Goal: Check status

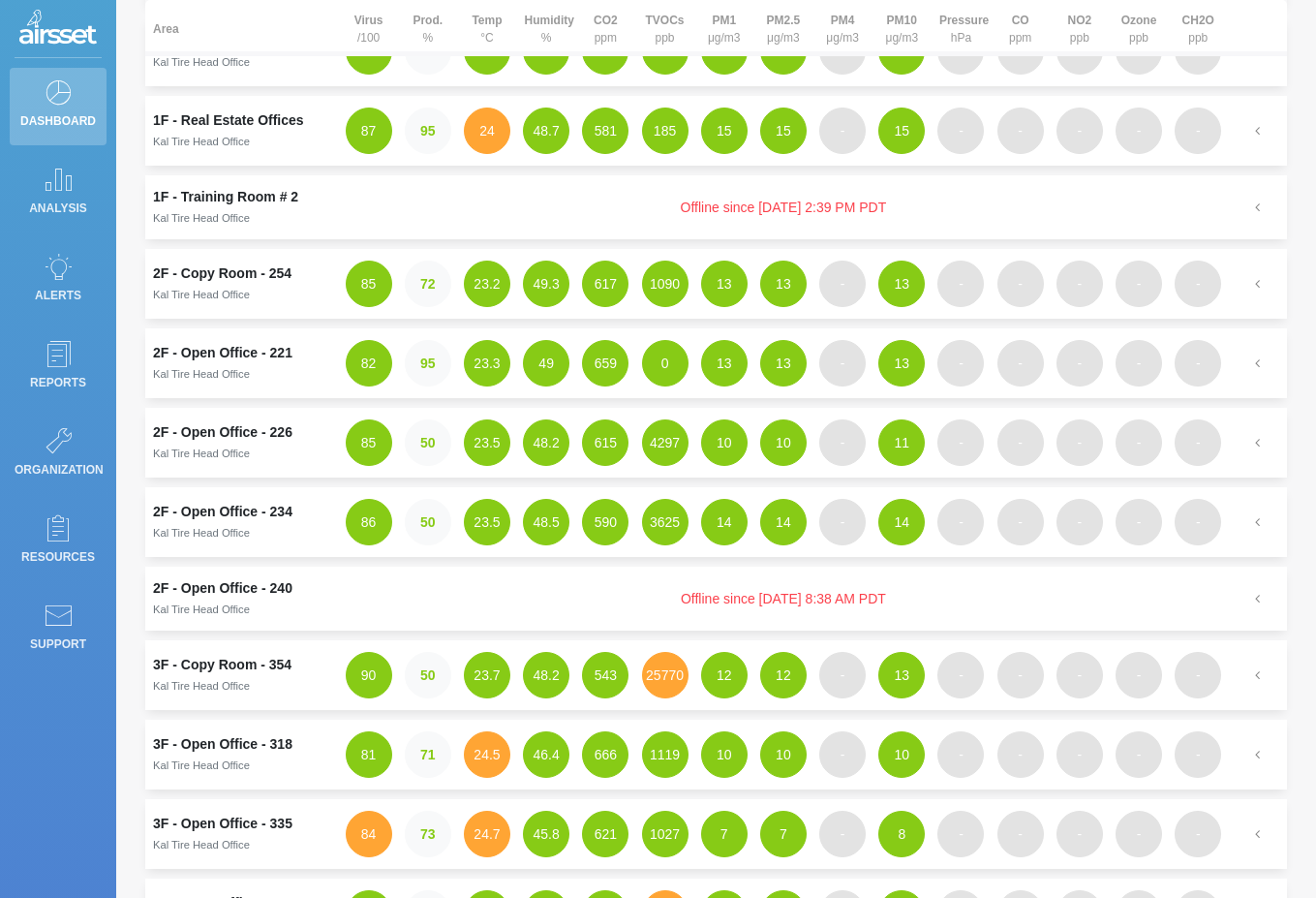
scroll to position [229, 0]
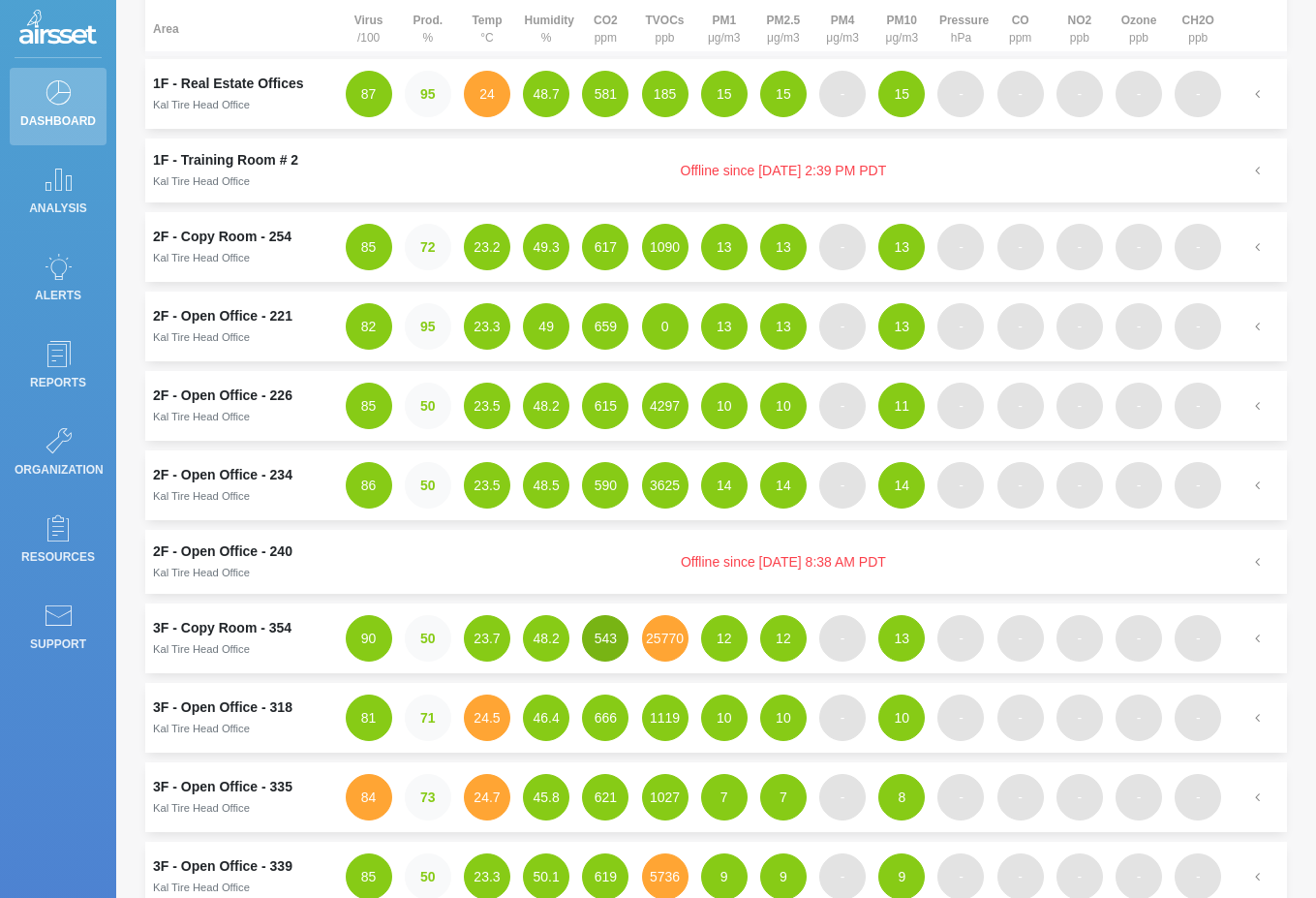
click at [600, 635] on button "543" at bounding box center [606, 638] width 47 height 46
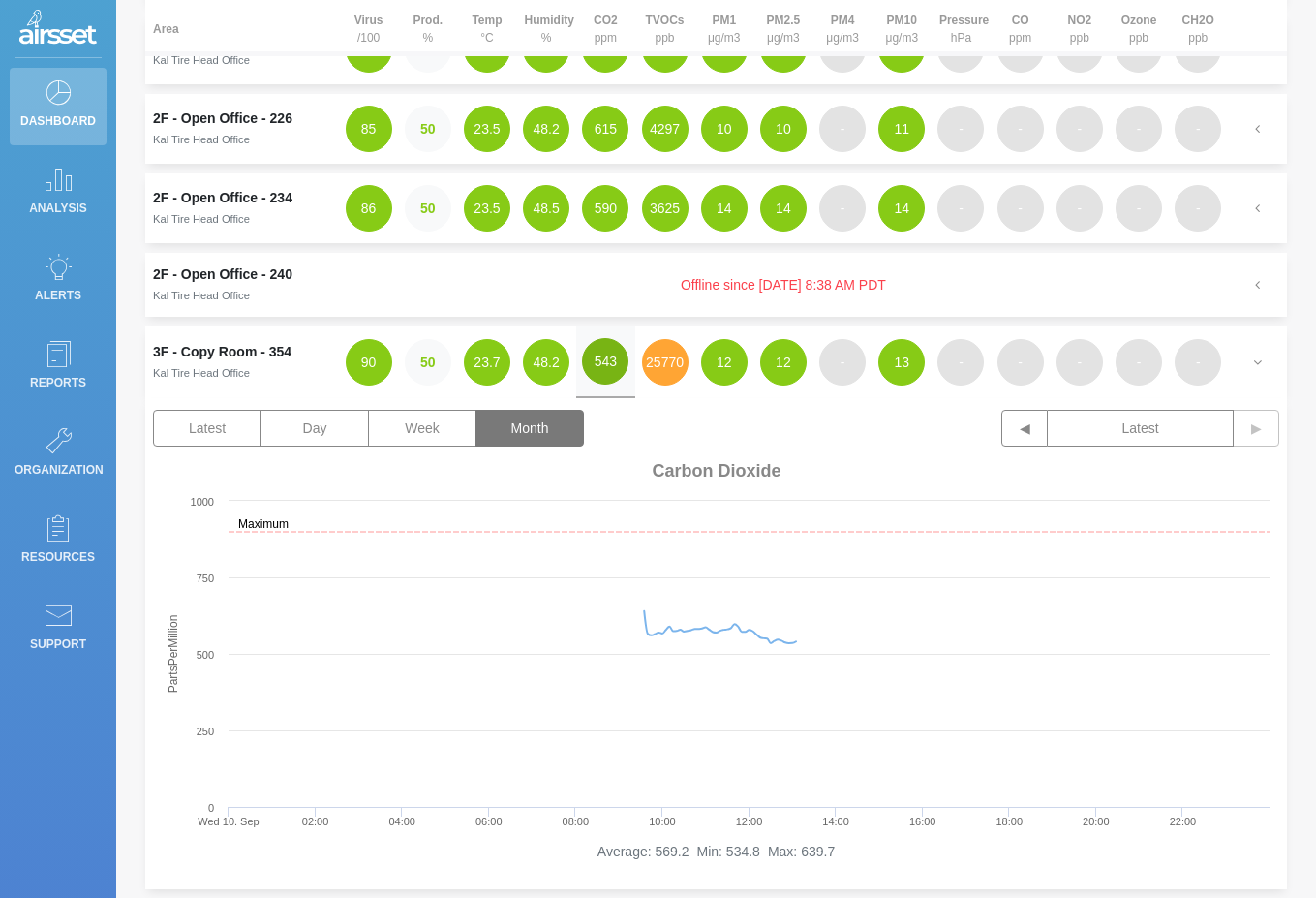
scroll to position [562, 0]
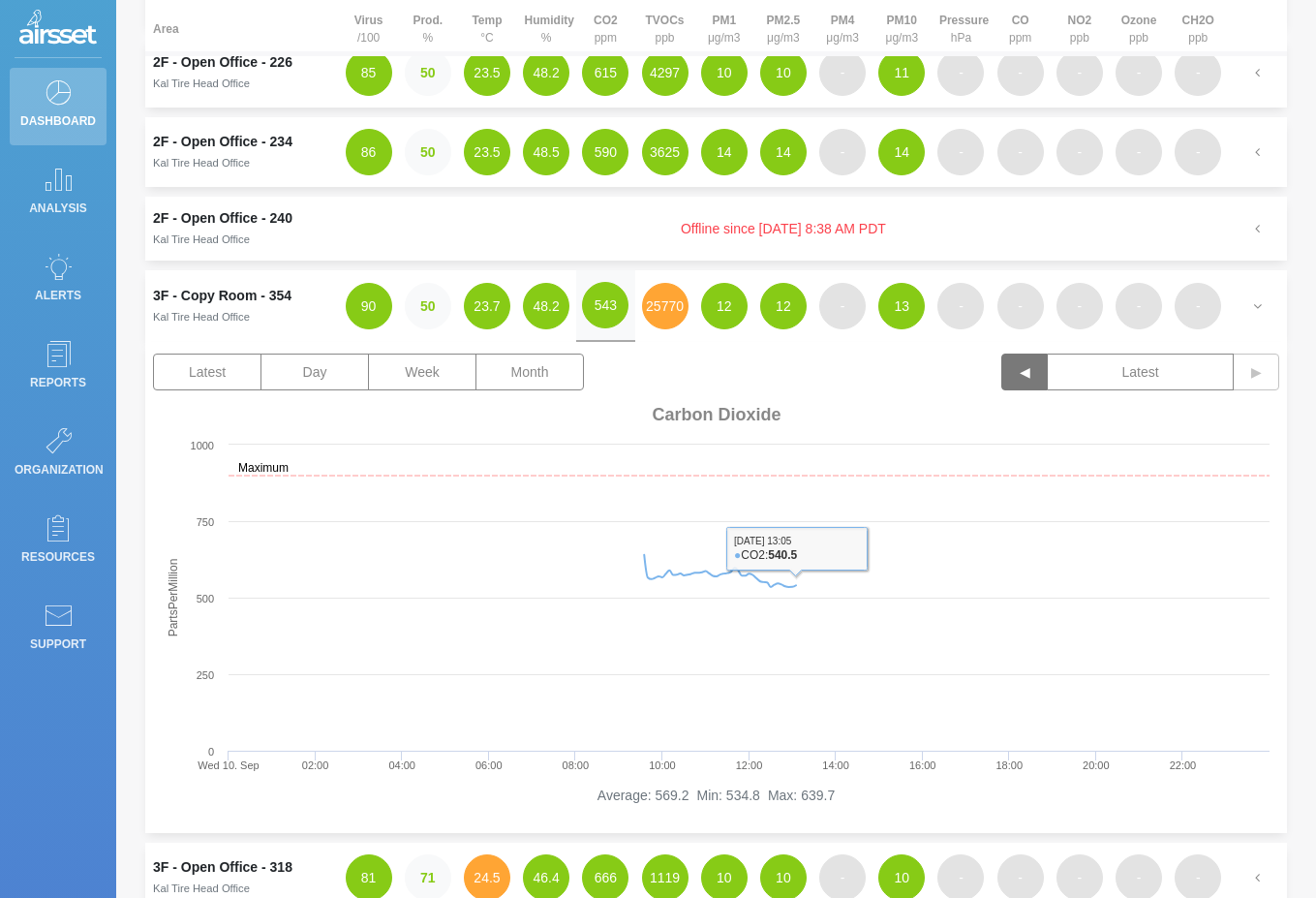
click at [1027, 383] on button "◀" at bounding box center [1025, 372] width 47 height 37
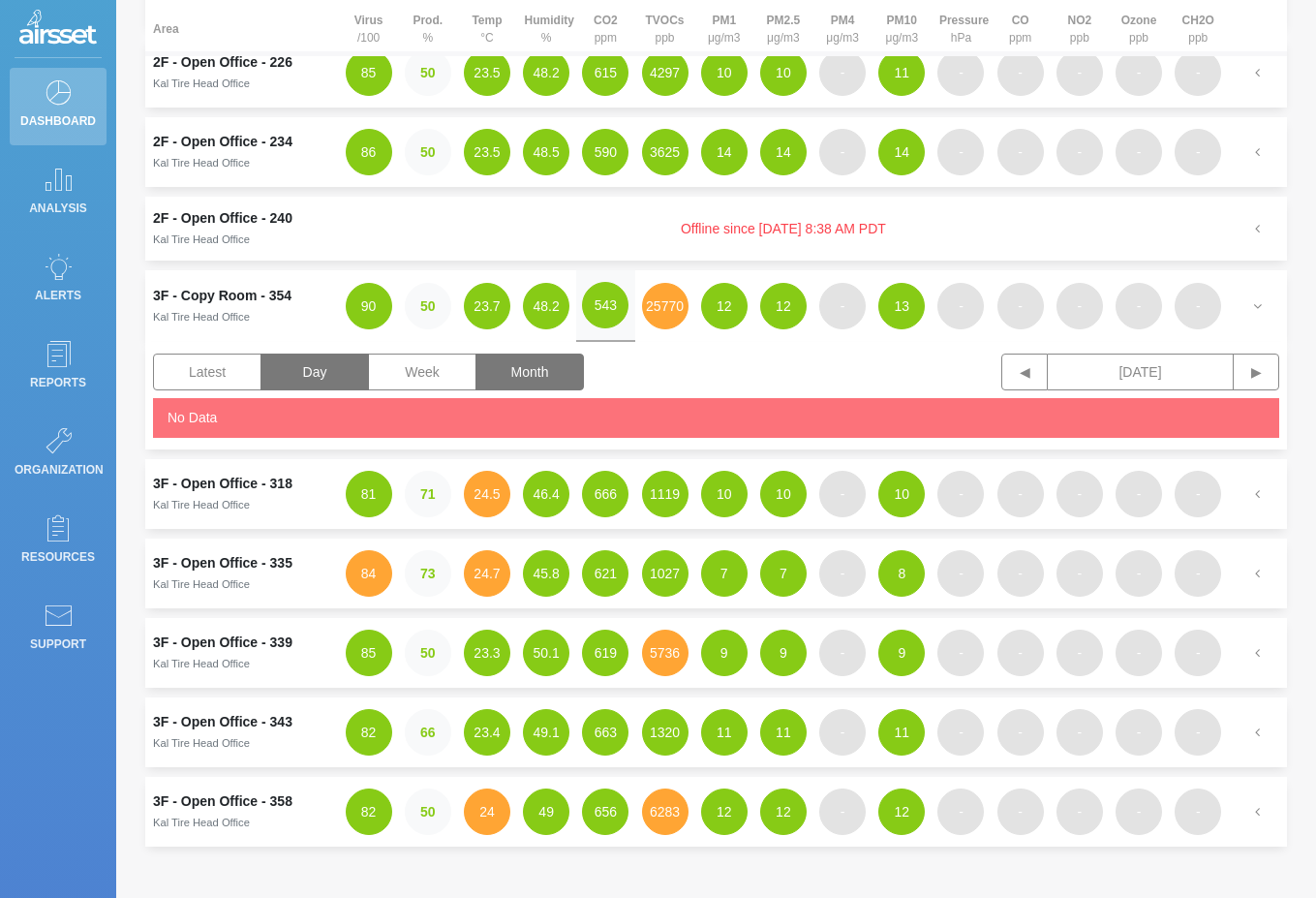
click at [568, 377] on button "Month" at bounding box center [530, 372] width 109 height 37
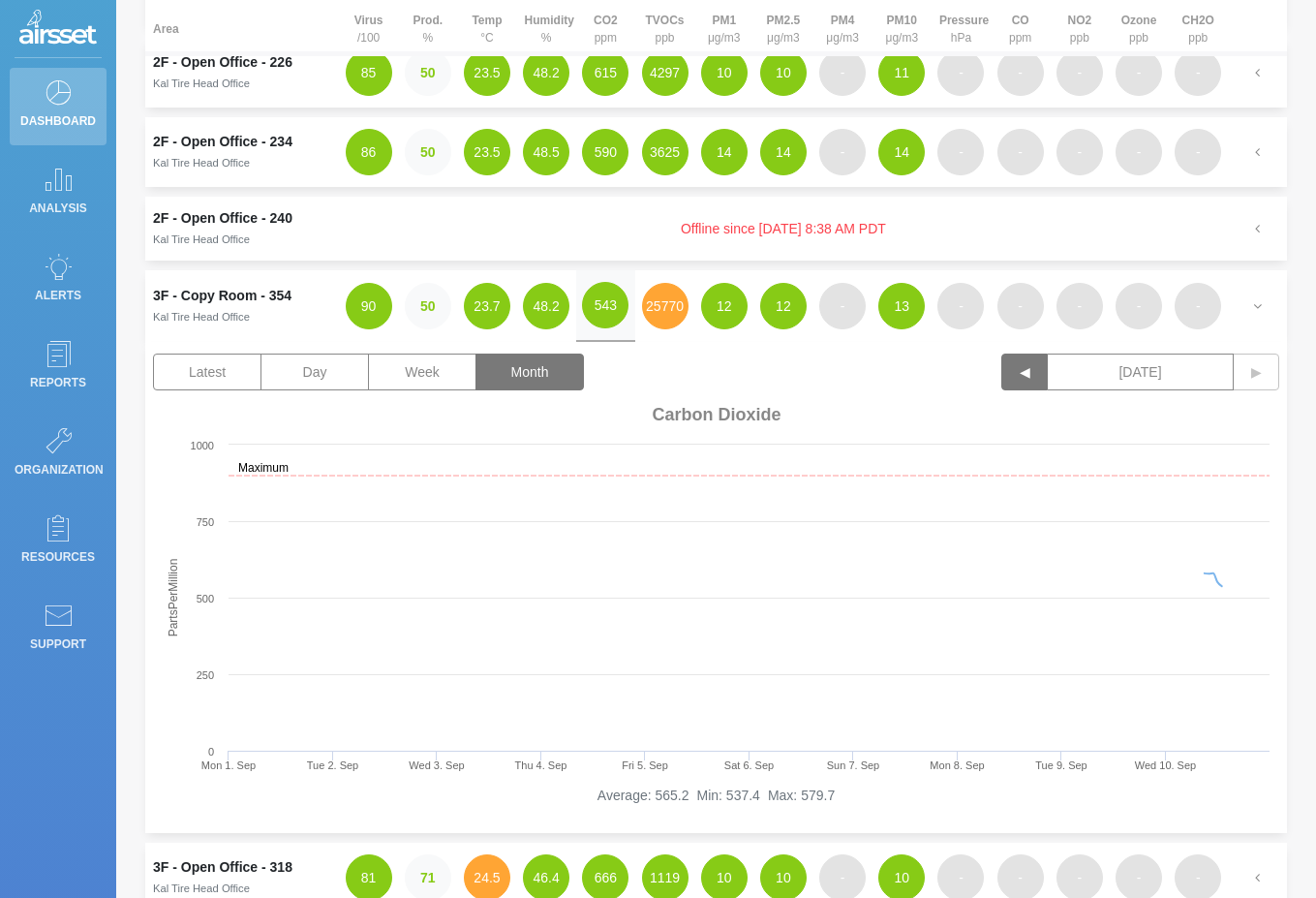
click at [1015, 381] on button "◀" at bounding box center [1025, 372] width 47 height 37
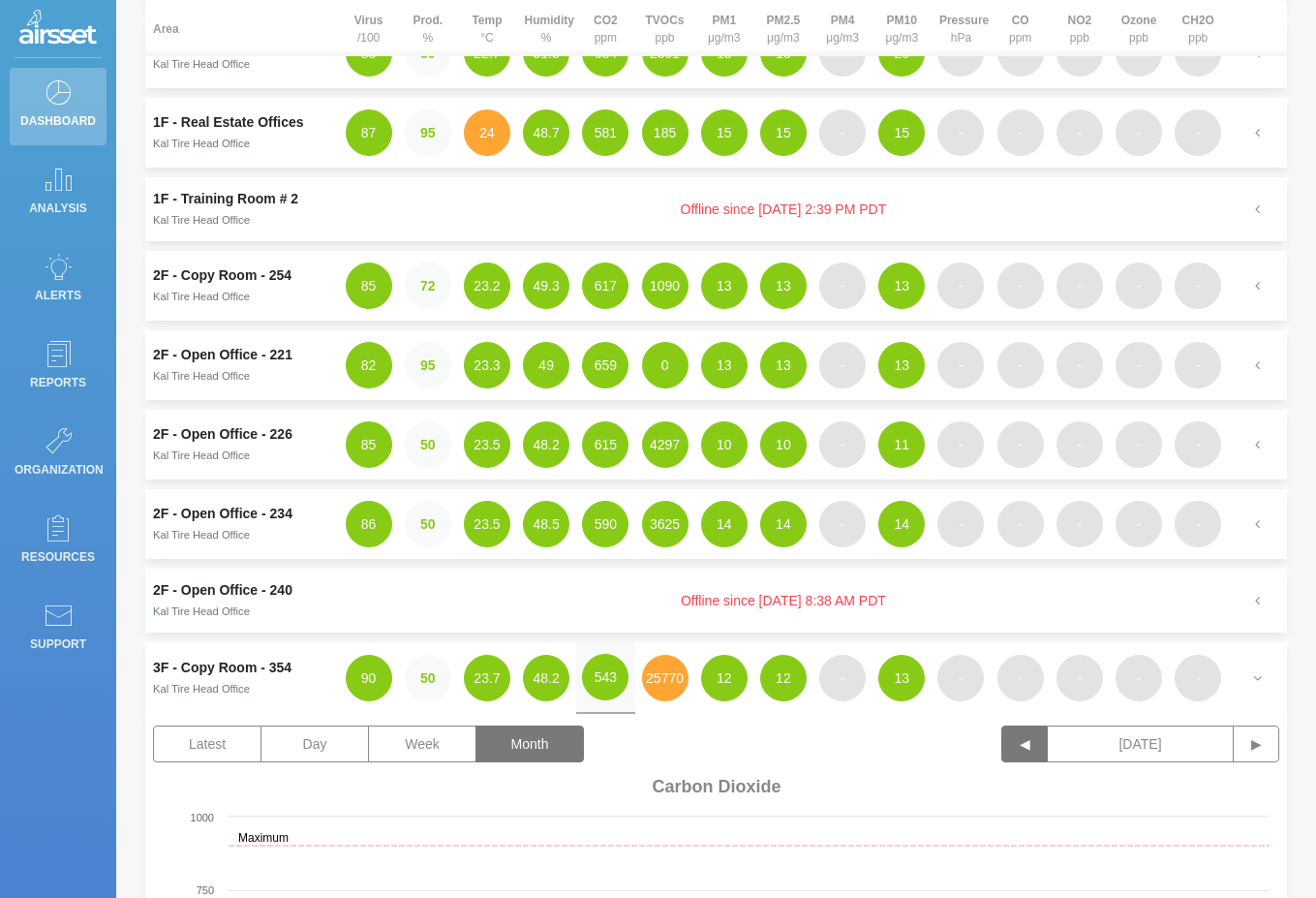
scroll to position [202, 0]
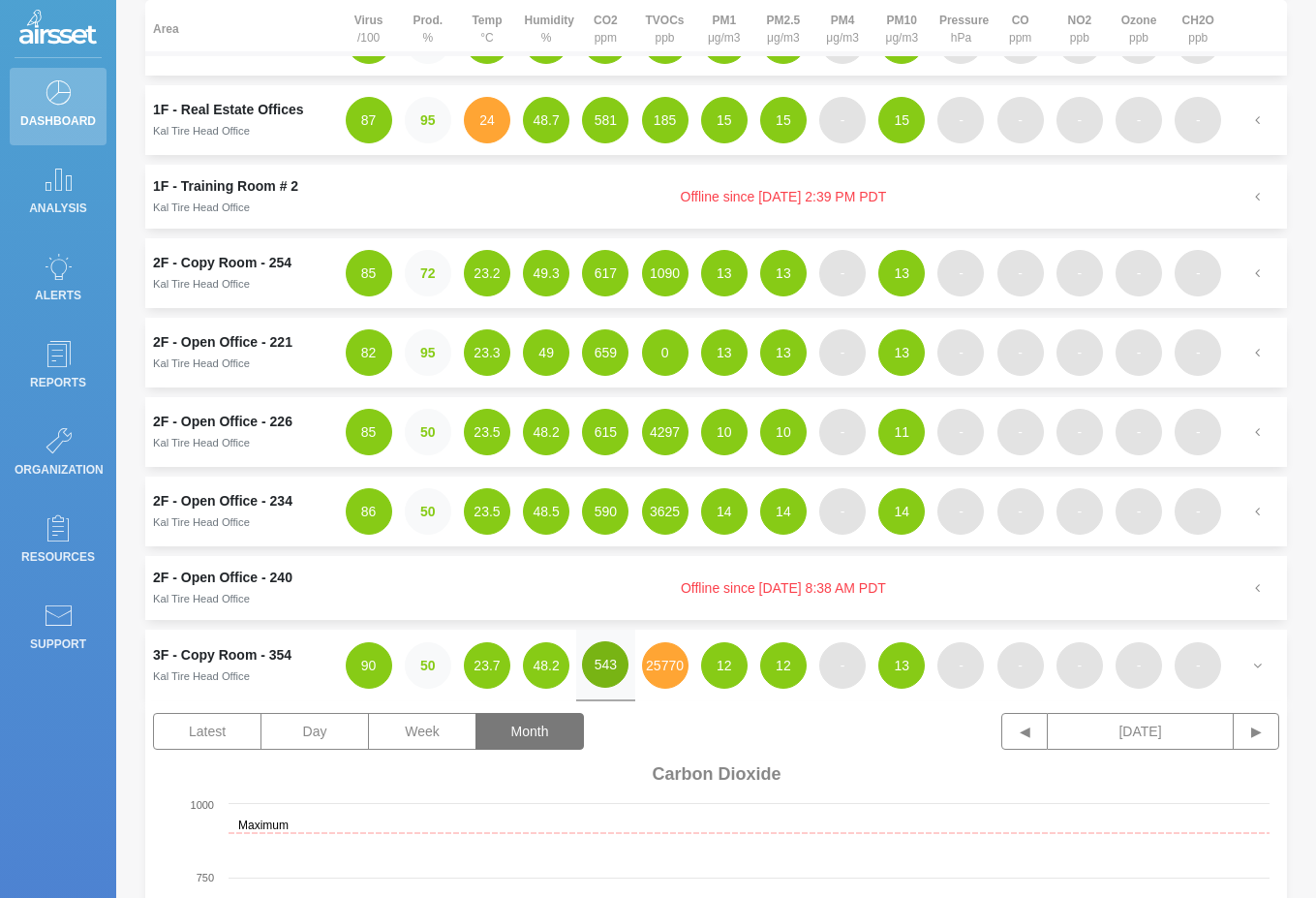
click at [589, 659] on button "543" at bounding box center [606, 665] width 47 height 46
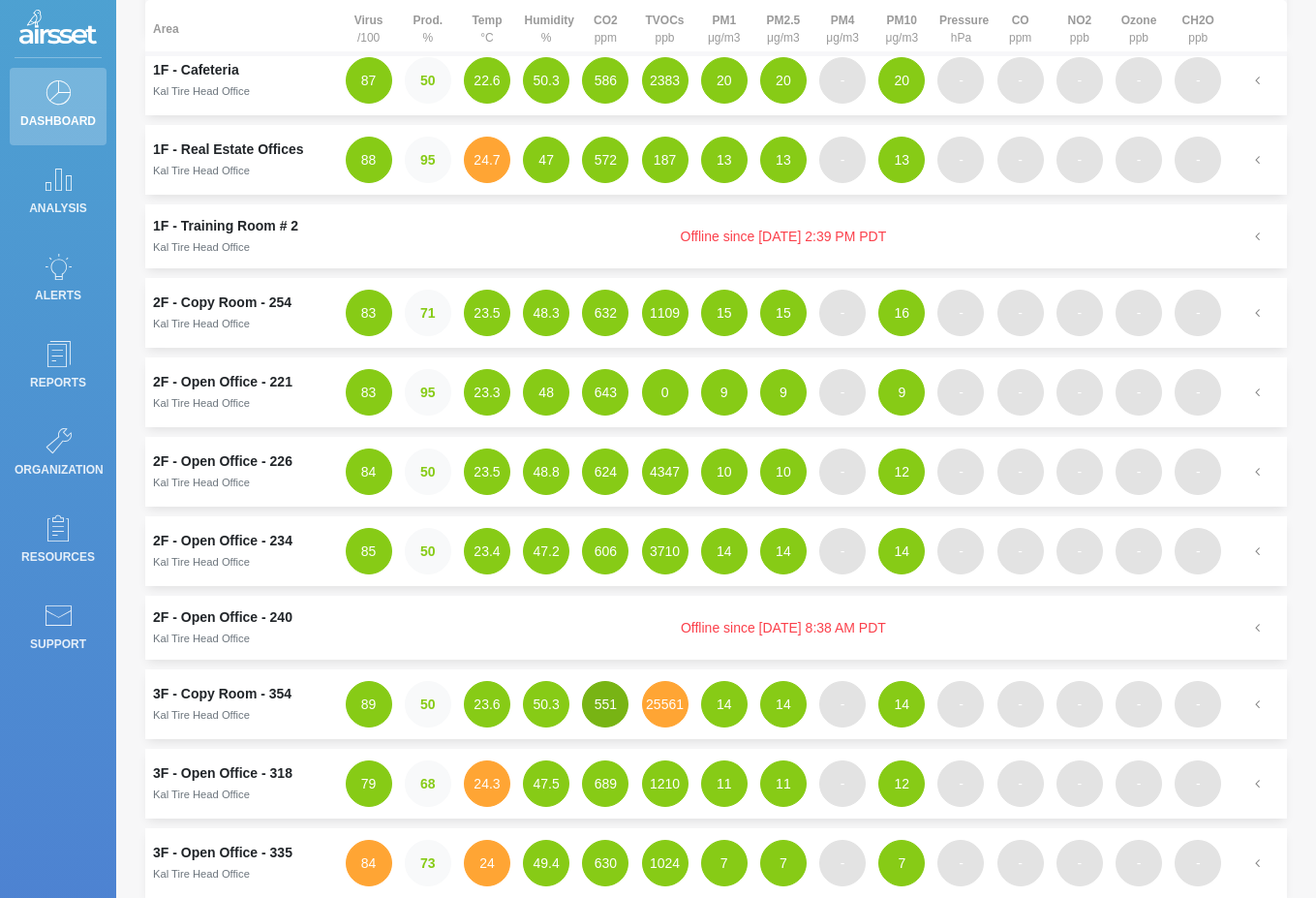
scroll to position [0, 0]
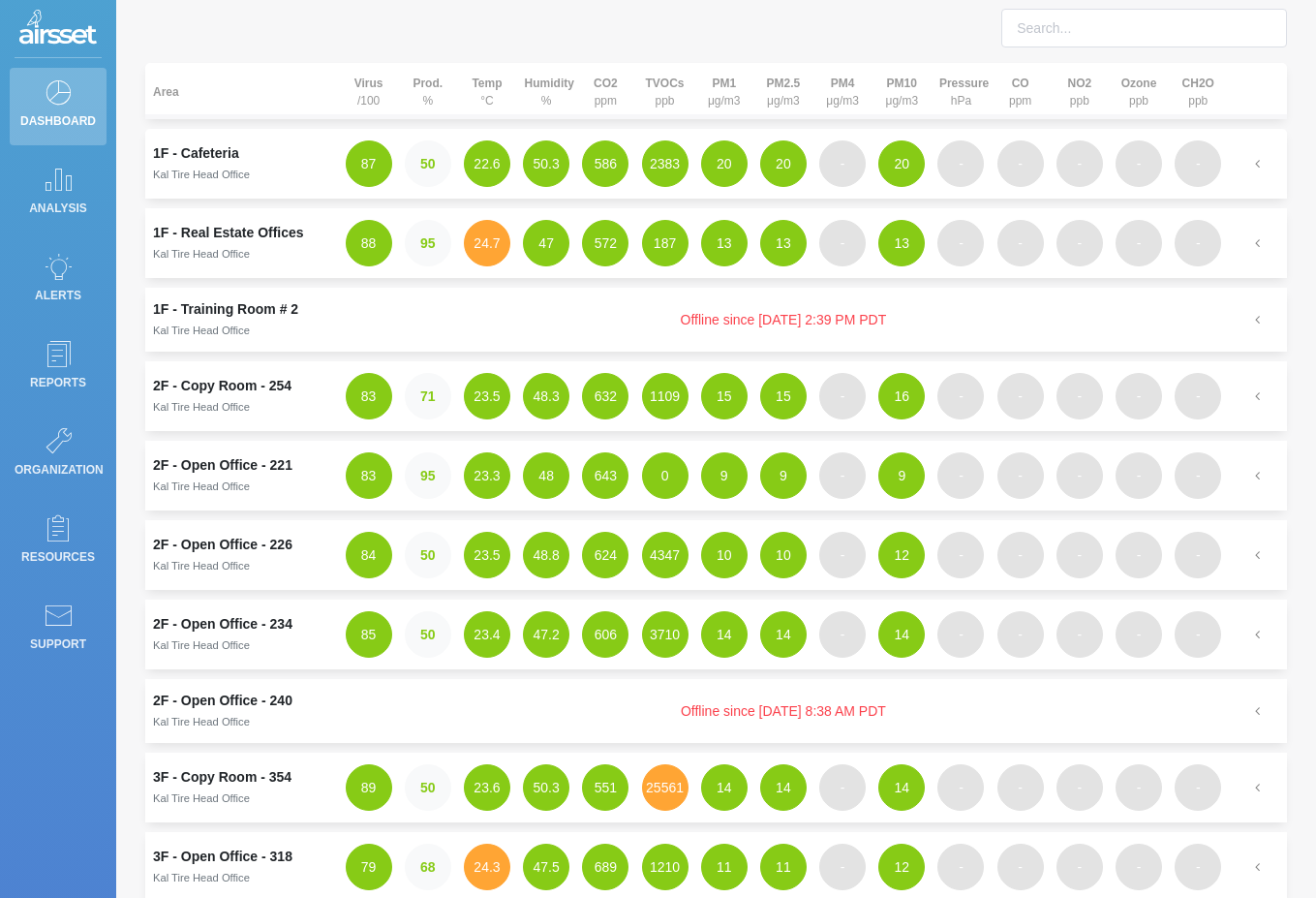
scroll to position [88, 0]
